Goal: Information Seeking & Learning: Check status

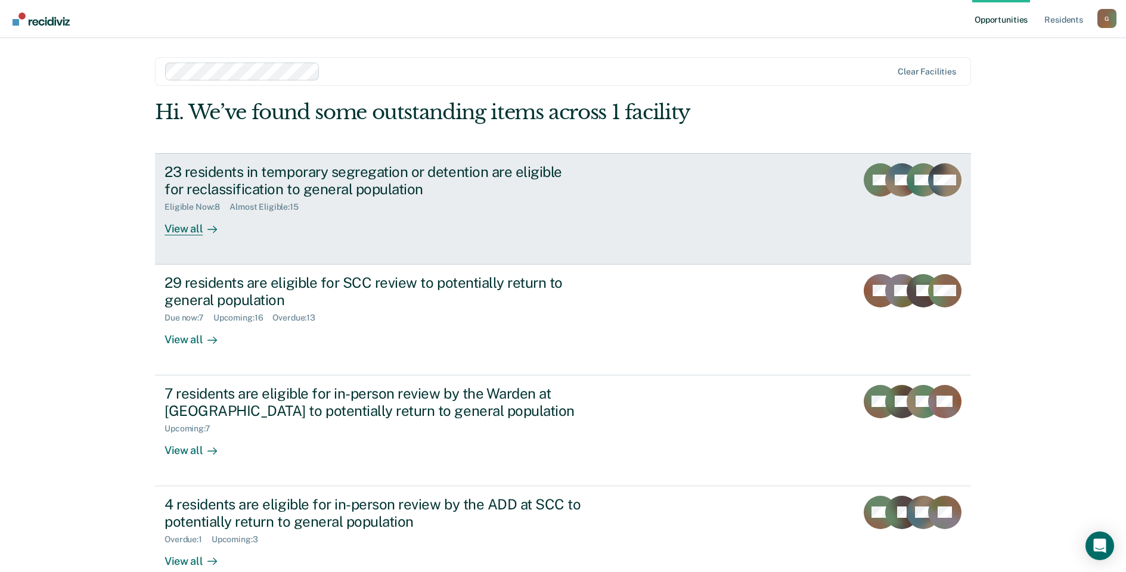
click at [194, 229] on div "View all" at bounding box center [198, 223] width 67 height 23
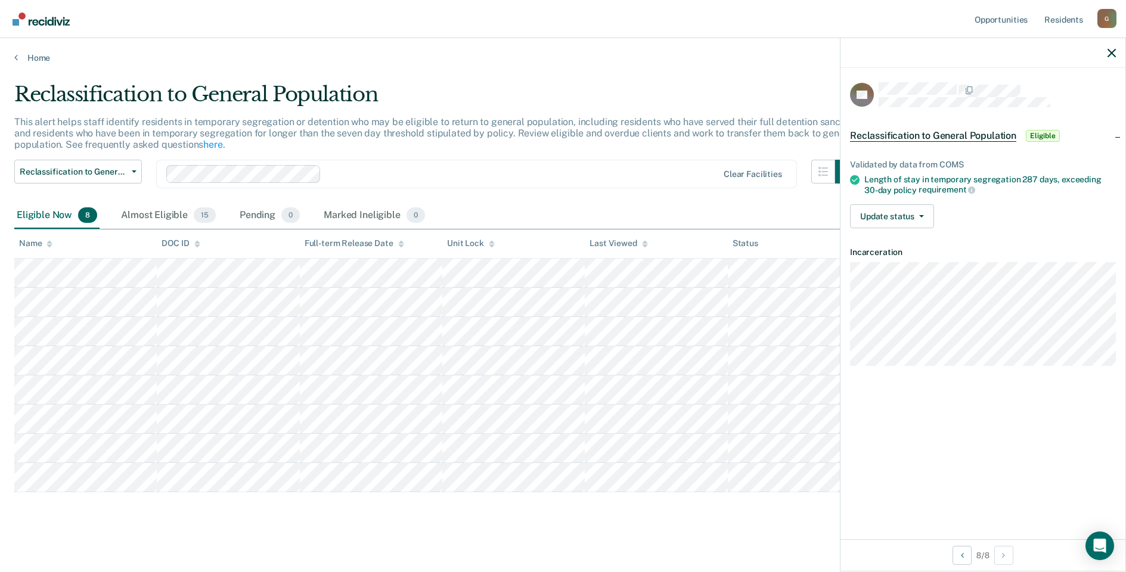
click at [717, 528] on main "Reclassification to General Population This alert helps staff identify resident…" at bounding box center [563, 319] width 1126 height 512
click at [1111, 48] on button "button" at bounding box center [1112, 53] width 8 height 10
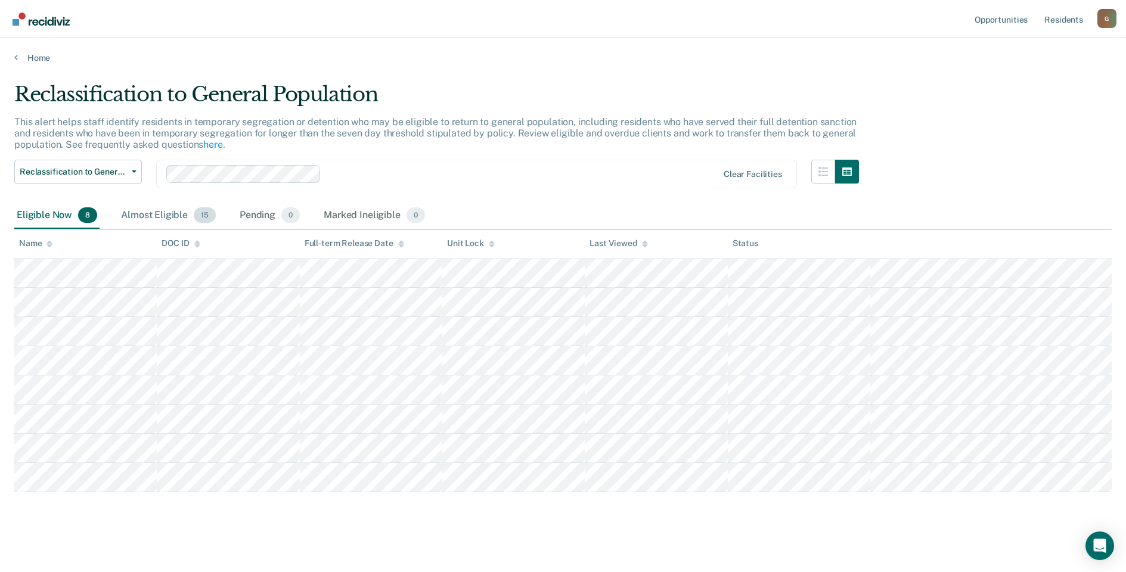
click at [169, 216] on div "Almost Eligible 15" at bounding box center [169, 216] width 100 height 26
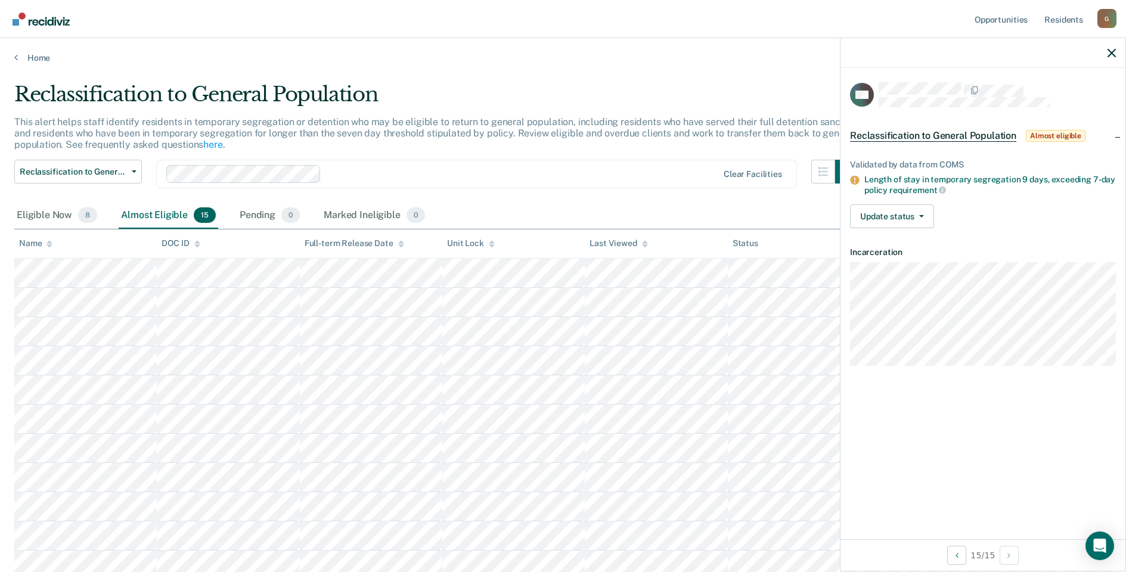
click at [173, 208] on div "Almost Eligible 15" at bounding box center [169, 216] width 100 height 26
click at [55, 215] on div "Eligible Now 8" at bounding box center [56, 216] width 85 height 26
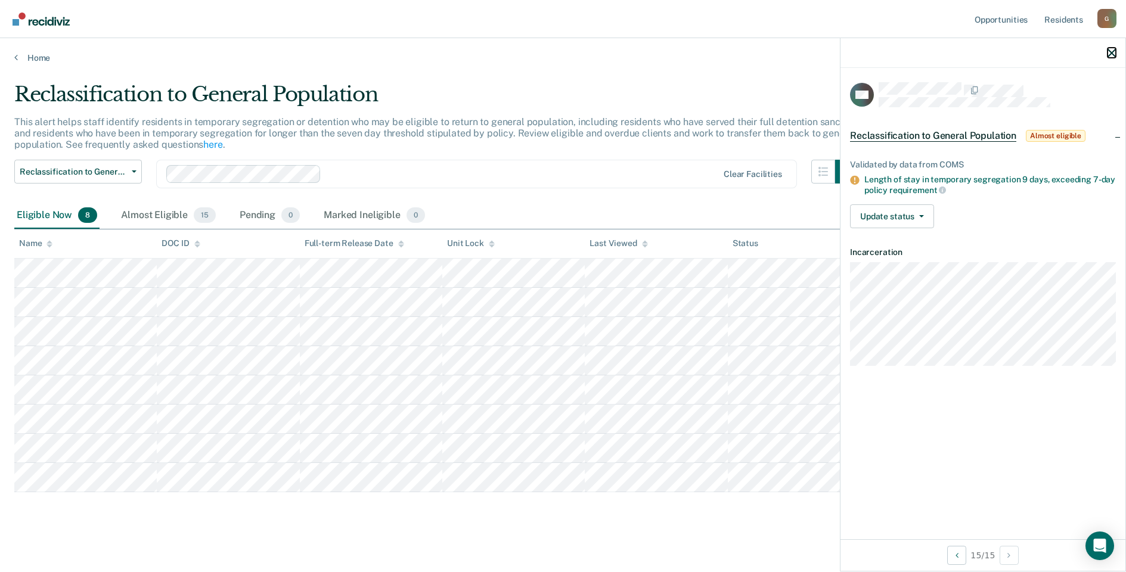
click at [1113, 51] on icon "button" at bounding box center [1112, 53] width 8 height 8
